Goal: Task Accomplishment & Management: Manage account settings

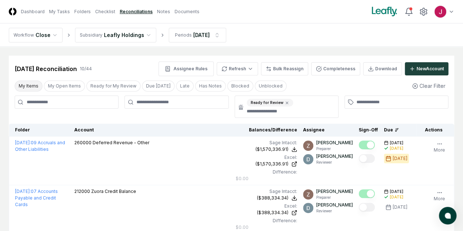
click at [31, 87] on button "My Items" at bounding box center [29, 86] width 28 height 11
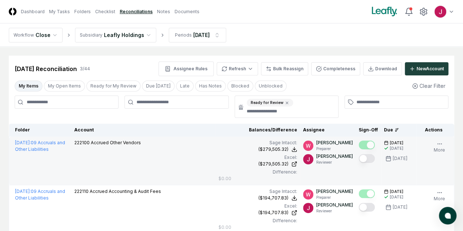
click at [359, 158] on button "Mark complete" at bounding box center [367, 158] width 16 height 9
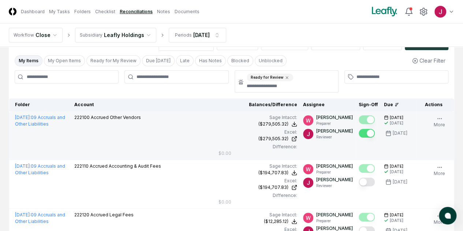
scroll to position [37, 0]
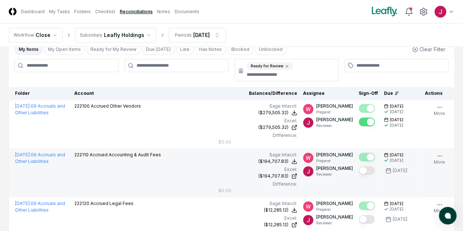
click at [359, 170] on button "Mark complete" at bounding box center [367, 170] width 16 height 9
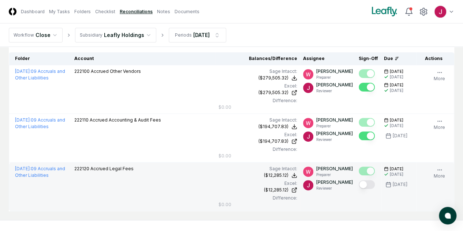
scroll to position [103, 0]
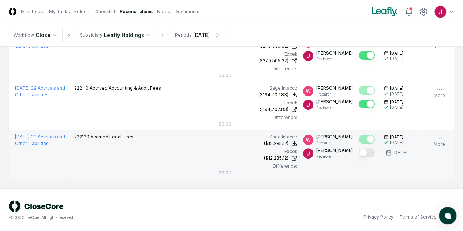
click at [359, 153] on button "Mark complete" at bounding box center [367, 152] width 16 height 9
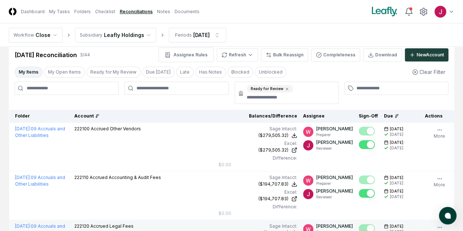
scroll to position [0, 0]
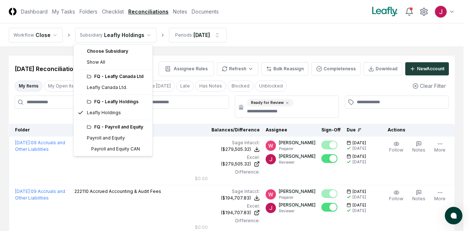
click at [127, 34] on html "CloseCore Dashboard My Tasks Folders Checklist Reconciliations Notes Documents …" at bounding box center [234, 167] width 469 height 335
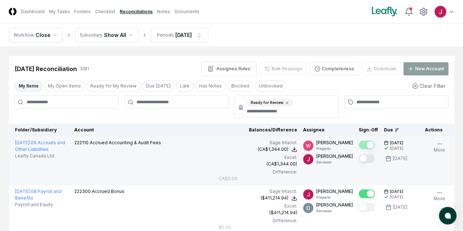
click at [359, 158] on button "Mark complete" at bounding box center [367, 158] width 16 height 9
click at [425, 85] on button "Clear Filter" at bounding box center [428, 86] width 39 height 14
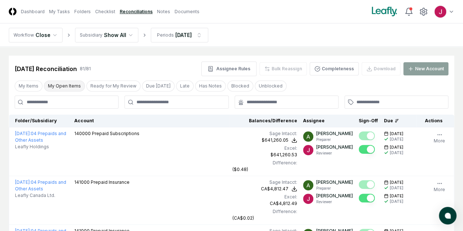
click at [70, 85] on button "My Open Items" at bounding box center [64, 86] width 41 height 11
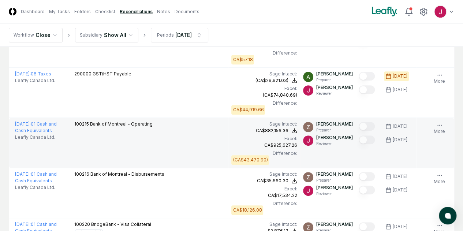
scroll to position [146, 0]
